Goal: Find specific page/section

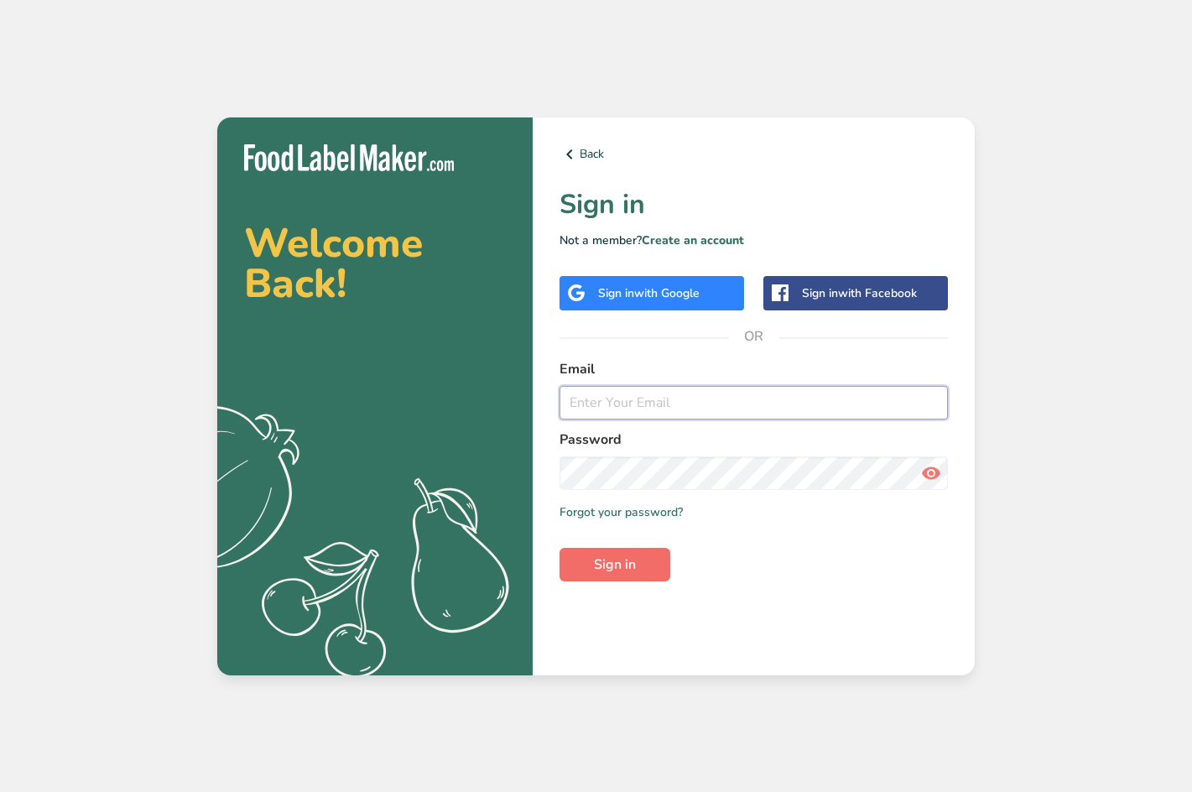
type input "[EMAIL_ADDRESS][DOMAIN_NAME]"
click at [619, 568] on span "Sign in" at bounding box center [615, 564] width 42 height 20
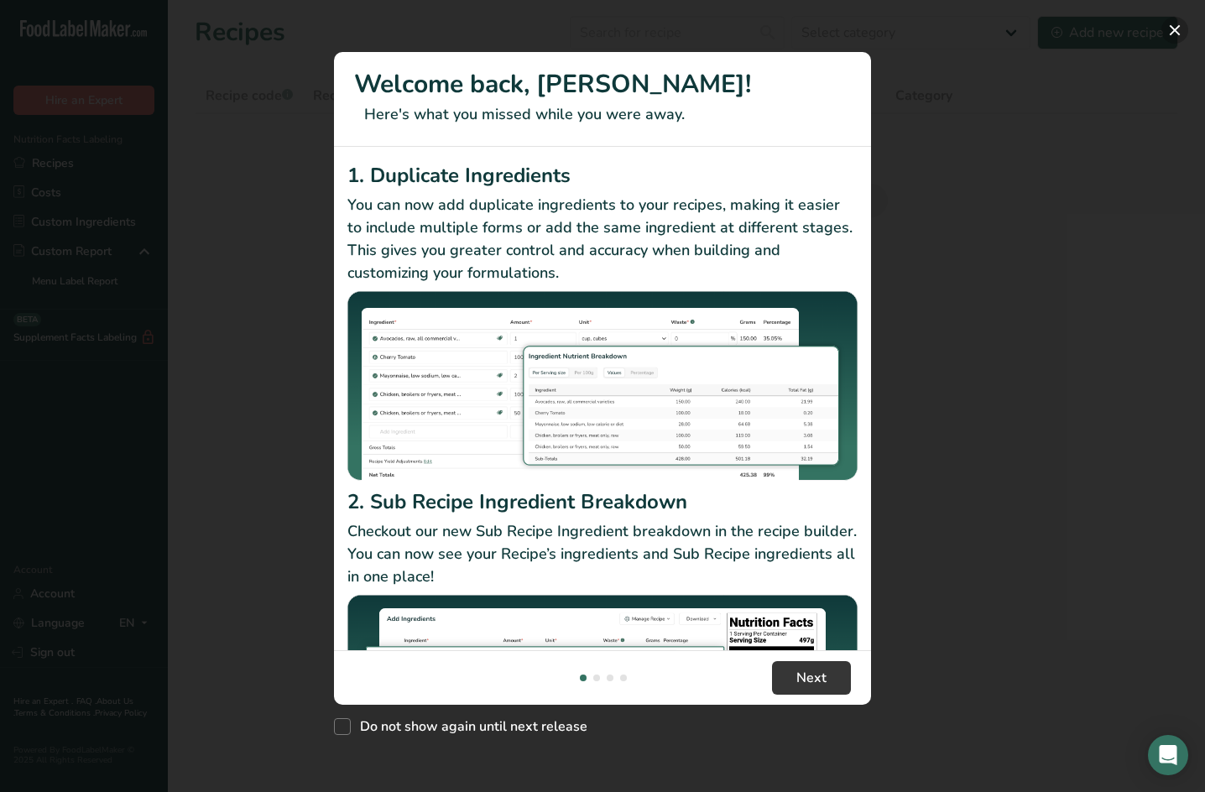
click at [1177, 26] on button "New Features" at bounding box center [1174, 30] width 27 height 27
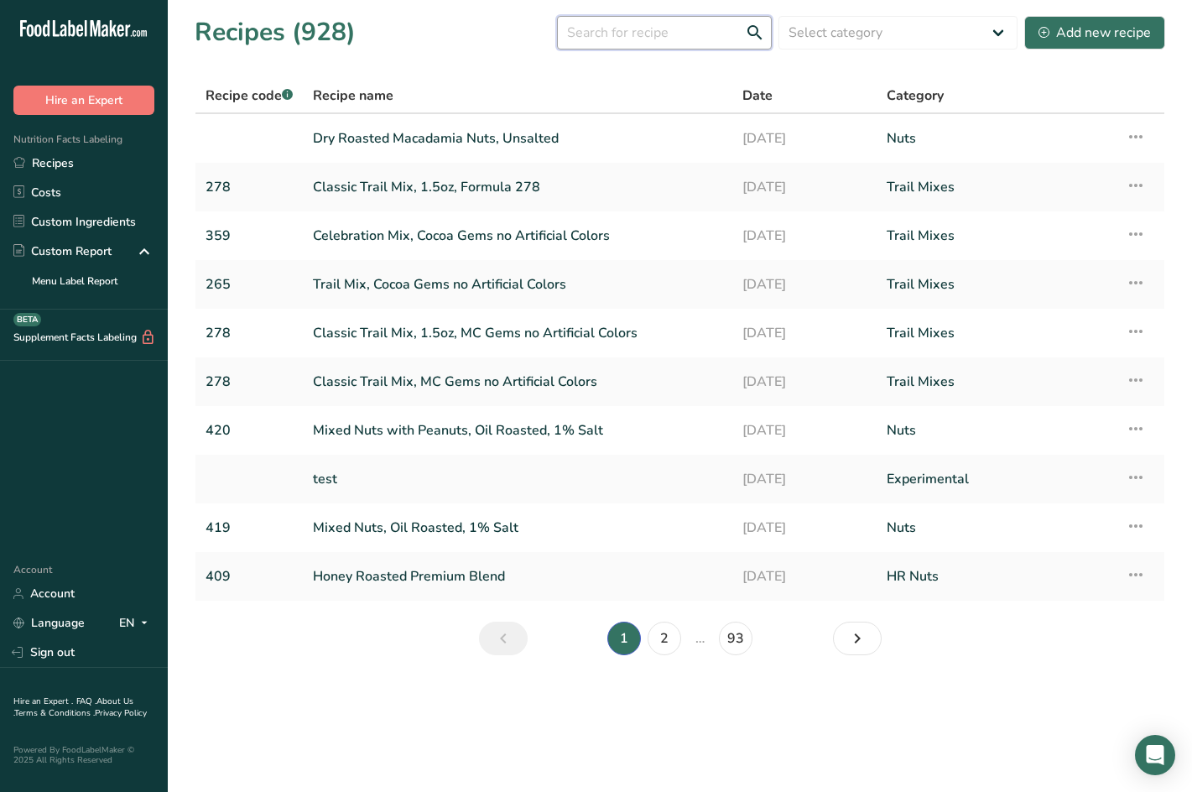
click at [646, 41] on input "text" at bounding box center [664, 33] width 215 height 34
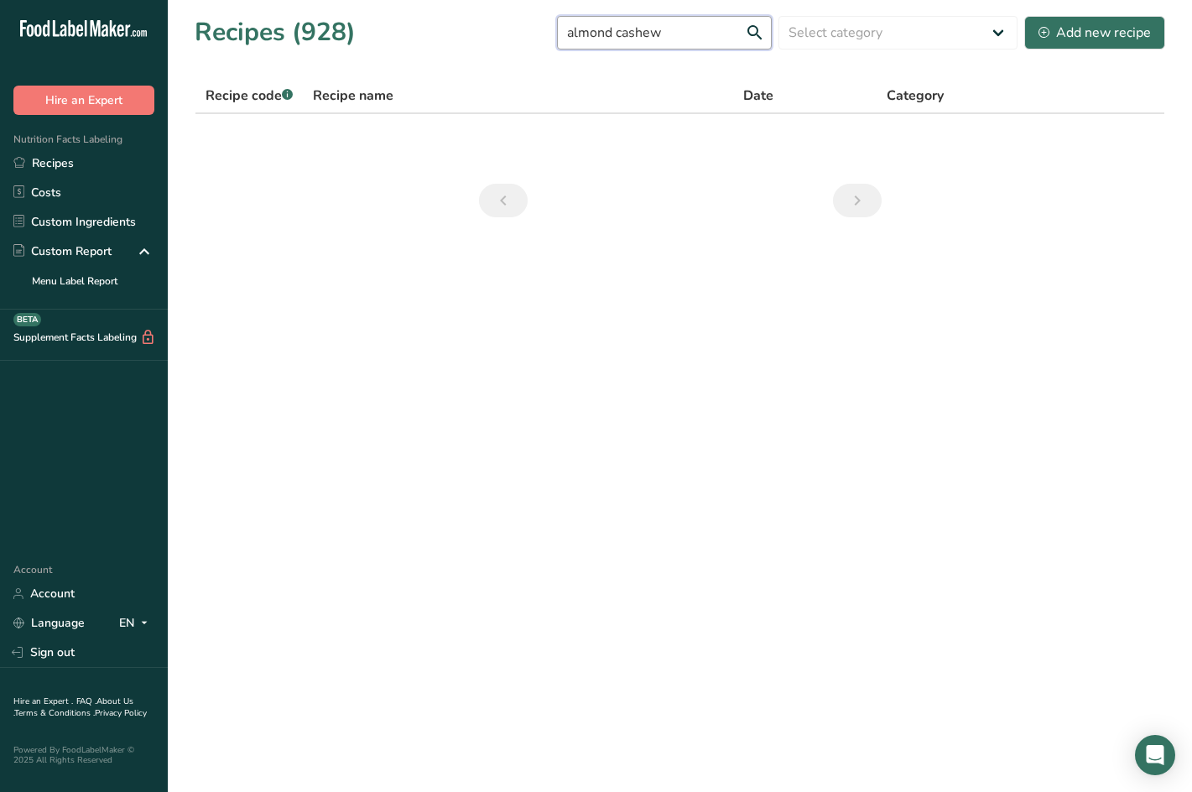
drag, startPoint x: 632, startPoint y: 33, endPoint x: 574, endPoint y: 33, distance: 58.7
click at [575, 33] on input "almond cashew" at bounding box center [664, 33] width 215 height 34
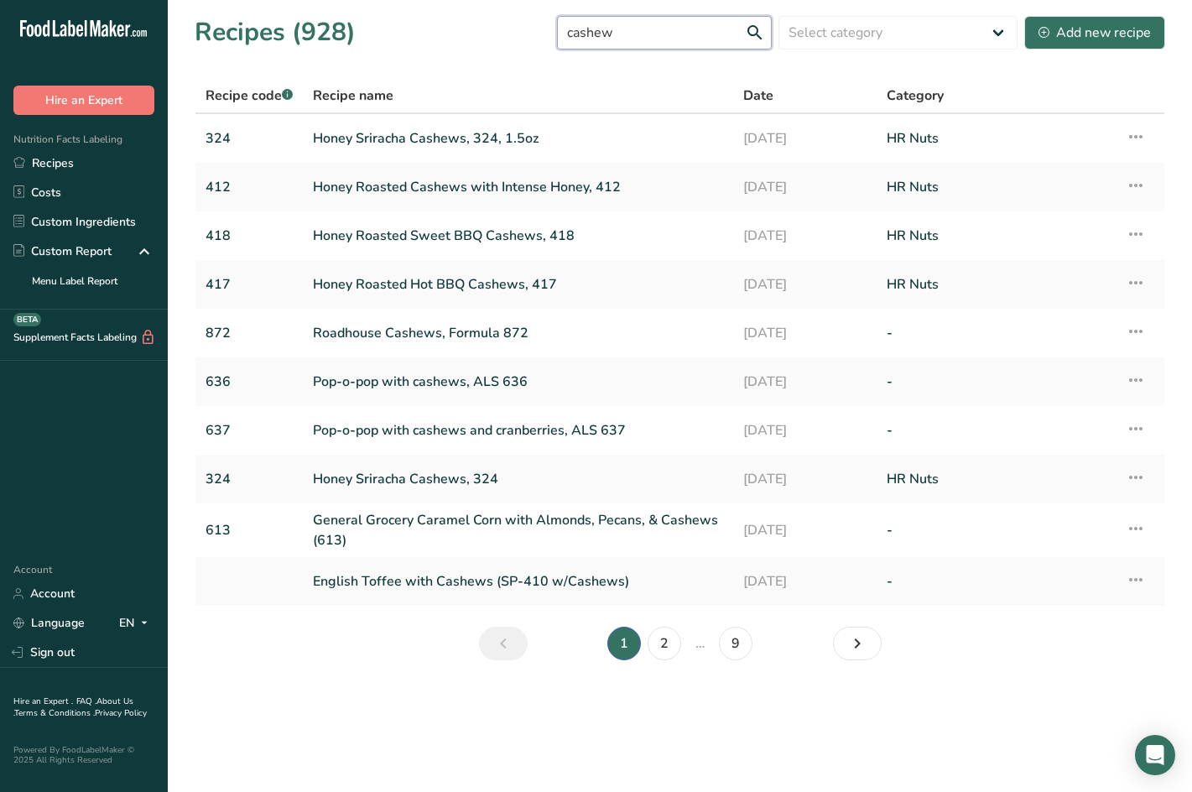
click at [683, 28] on input "cashew" at bounding box center [664, 33] width 215 height 34
type input "cashew and almond mix"
